Goal: Navigation & Orientation: Find specific page/section

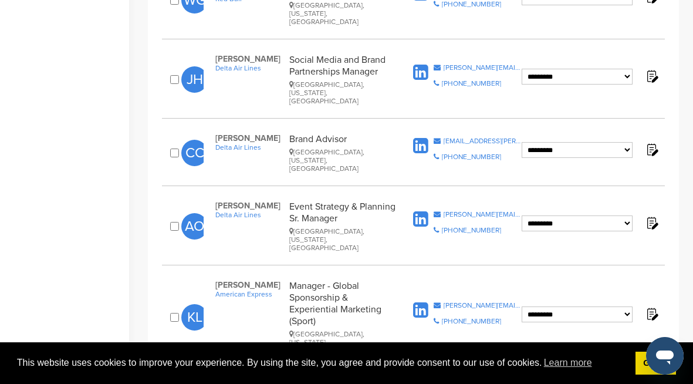
scroll to position [1359, 0]
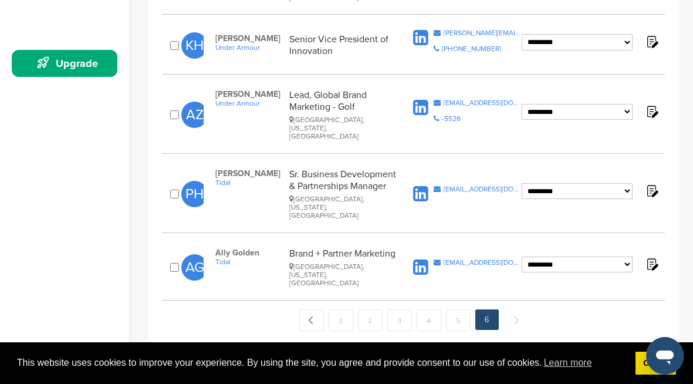
scroll to position [327, 0]
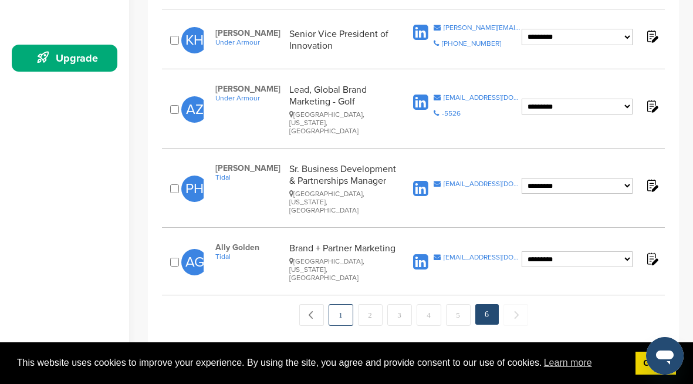
click at [335, 304] on link "1" at bounding box center [340, 315] width 25 height 22
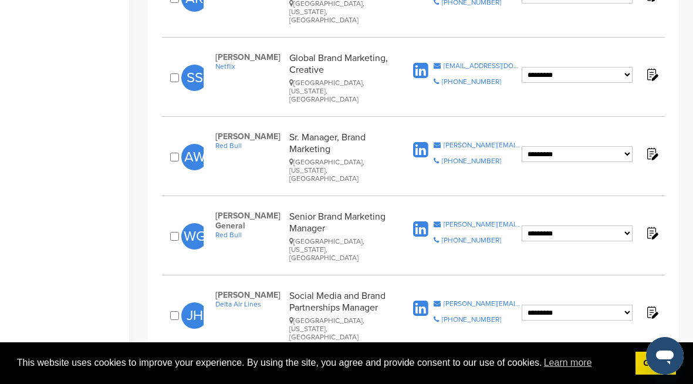
scroll to position [755, 0]
click at [465, 299] on div "donald.j.hooks@delta.com" at bounding box center [482, 302] width 78 height 7
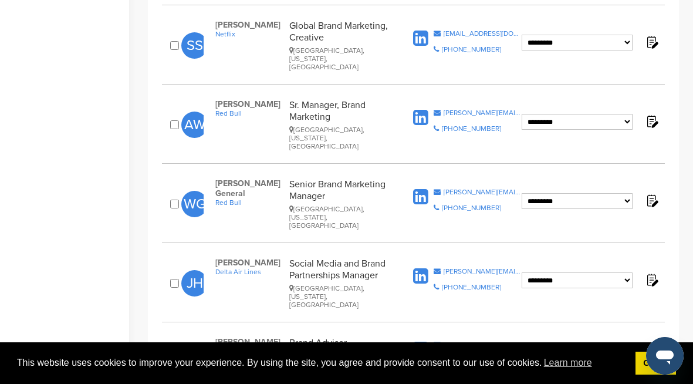
scroll to position [787, 0]
click at [629, 272] on select "**********" at bounding box center [576, 280] width 111 height 16
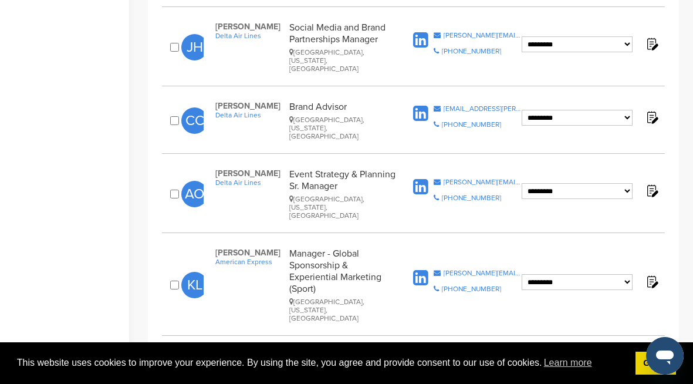
scroll to position [1023, 0]
click at [455, 269] on div "katie.leader@aexp.com" at bounding box center [482, 272] width 78 height 7
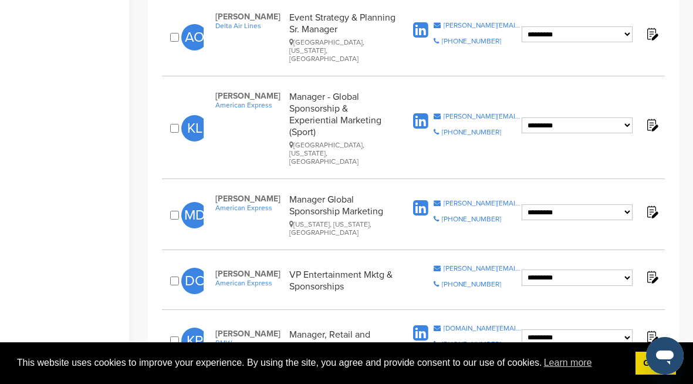
scroll to position [1181, 0]
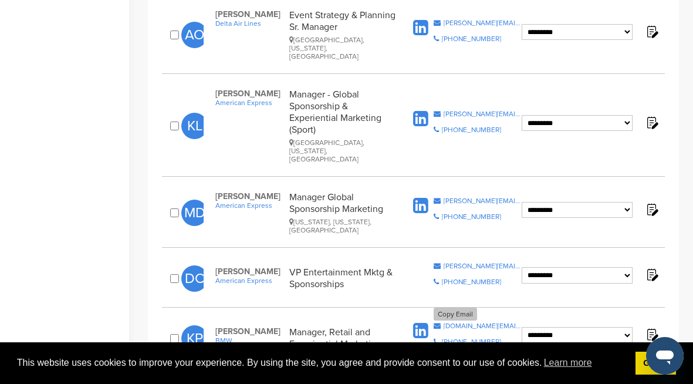
click at [452, 322] on div "kevin.philips@bmwusa.com" at bounding box center [482, 325] width 78 height 7
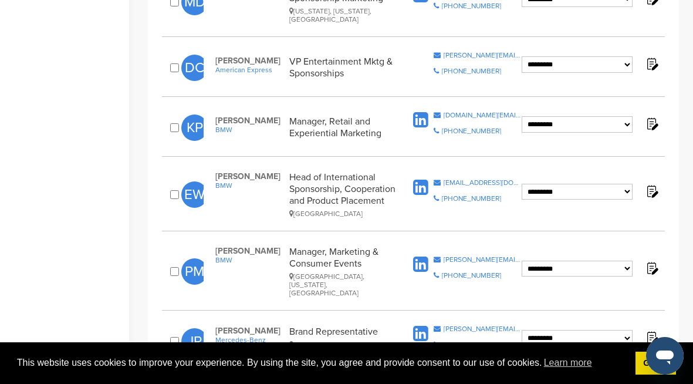
scroll to position [1408, 0]
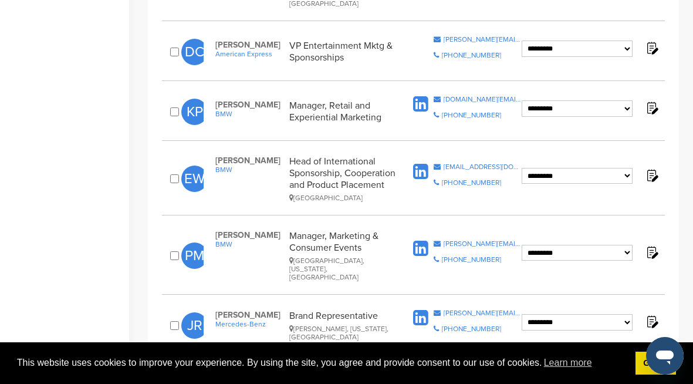
click at [362, 363] on link "2" at bounding box center [369, 374] width 25 height 22
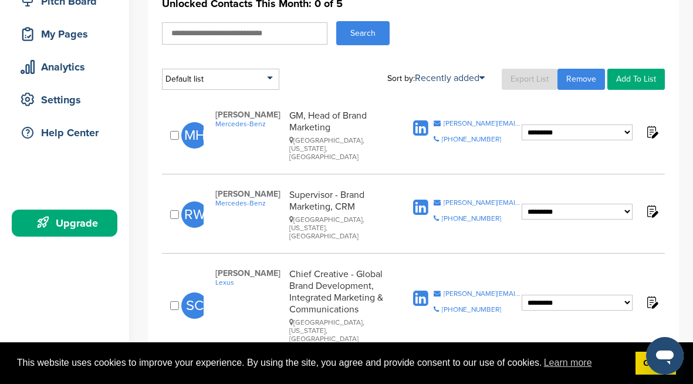
scroll to position [167, 0]
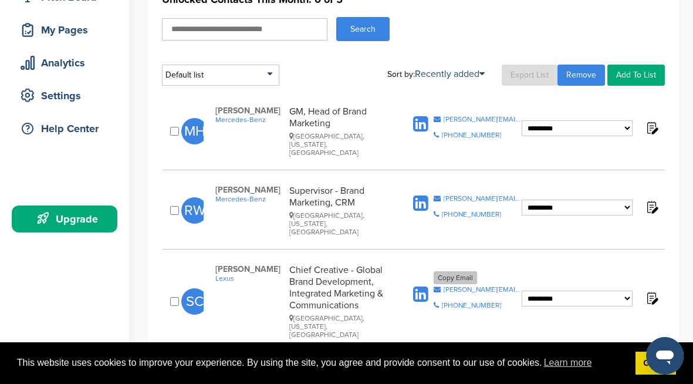
click at [467, 286] on div "[PERSON_NAME][EMAIL_ADDRESS][PERSON_NAME][DOMAIN_NAME]" at bounding box center [482, 289] width 78 height 7
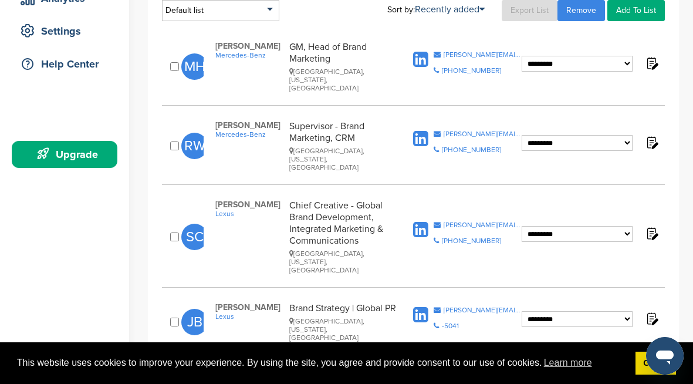
scroll to position [246, 0]
